Goal: Information Seeking & Learning: Learn about a topic

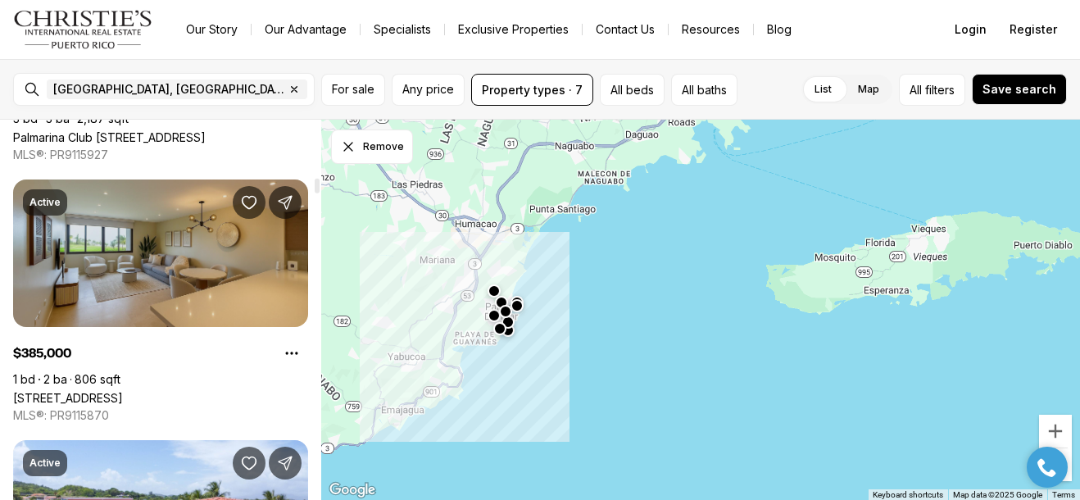
scroll to position [2111, 0]
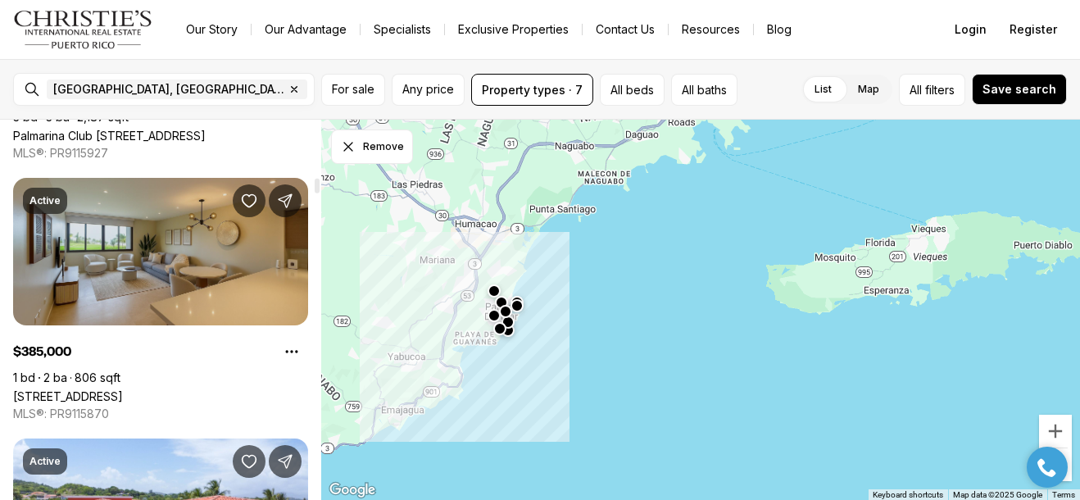
click at [123, 389] on link "[STREET_ADDRESS]" at bounding box center [68, 396] width 110 height 14
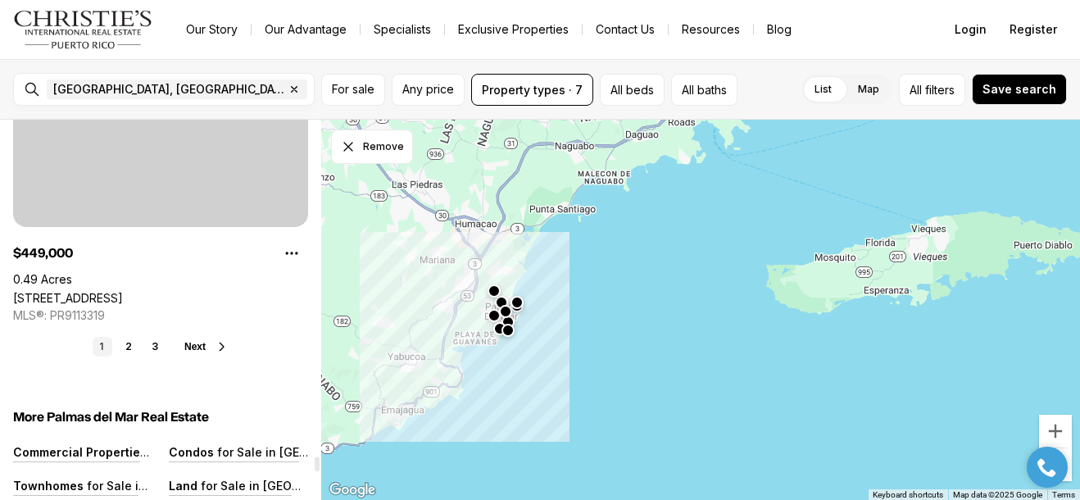
scroll to position [12379, 0]
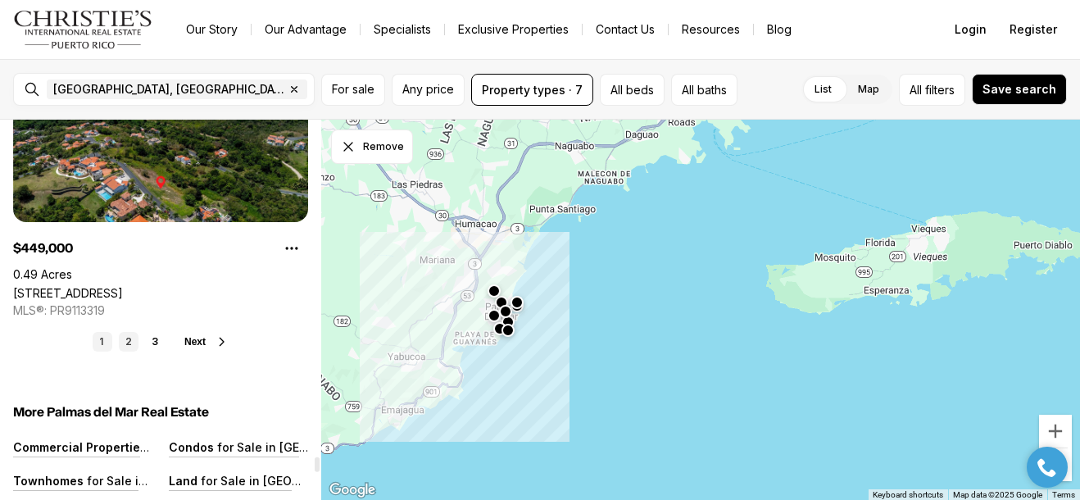
click at [130, 340] on link "2" at bounding box center [129, 342] width 20 height 20
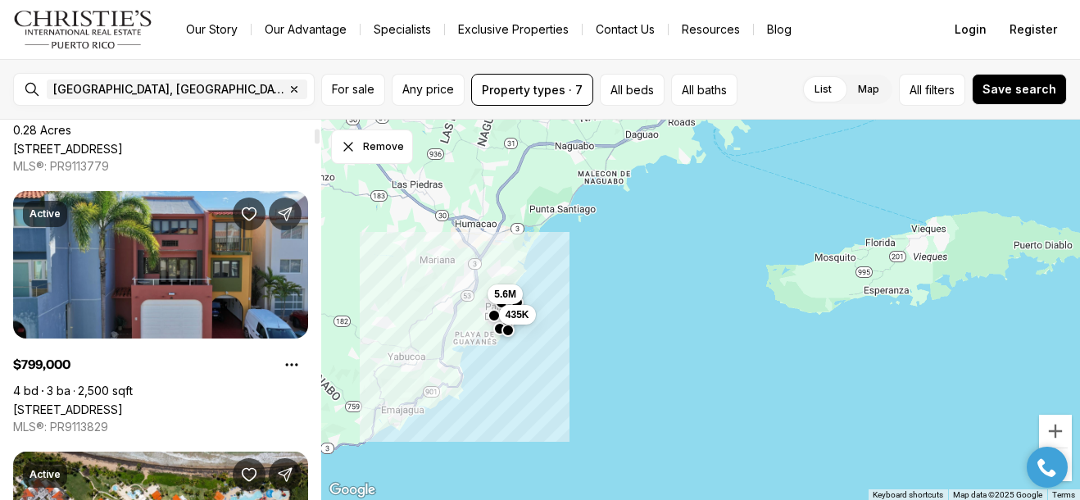
scroll to position [285, 0]
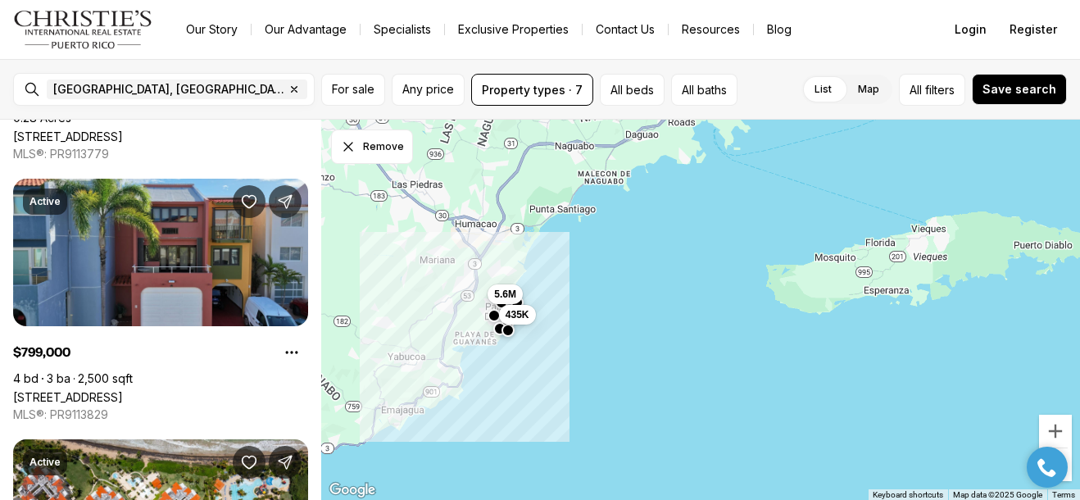
drag, startPoint x: 772, startPoint y: 18, endPoint x: 591, endPoint y: 375, distance: 400.6
click at [591, 375] on div "5.6M 435K" at bounding box center [700, 310] width 759 height 381
